Goal: Transaction & Acquisition: Purchase product/service

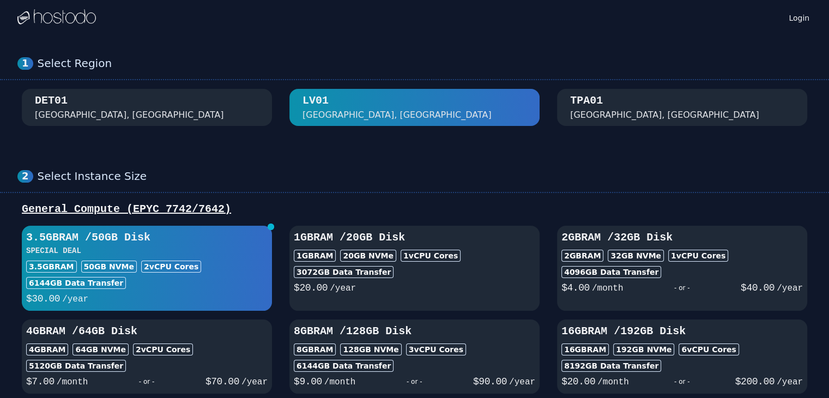
click at [163, 119] on div "DET01 [GEOGRAPHIC_DATA], [GEOGRAPHIC_DATA]" at bounding box center [147, 107] width 224 height 28
